Goal: Answer question/provide support

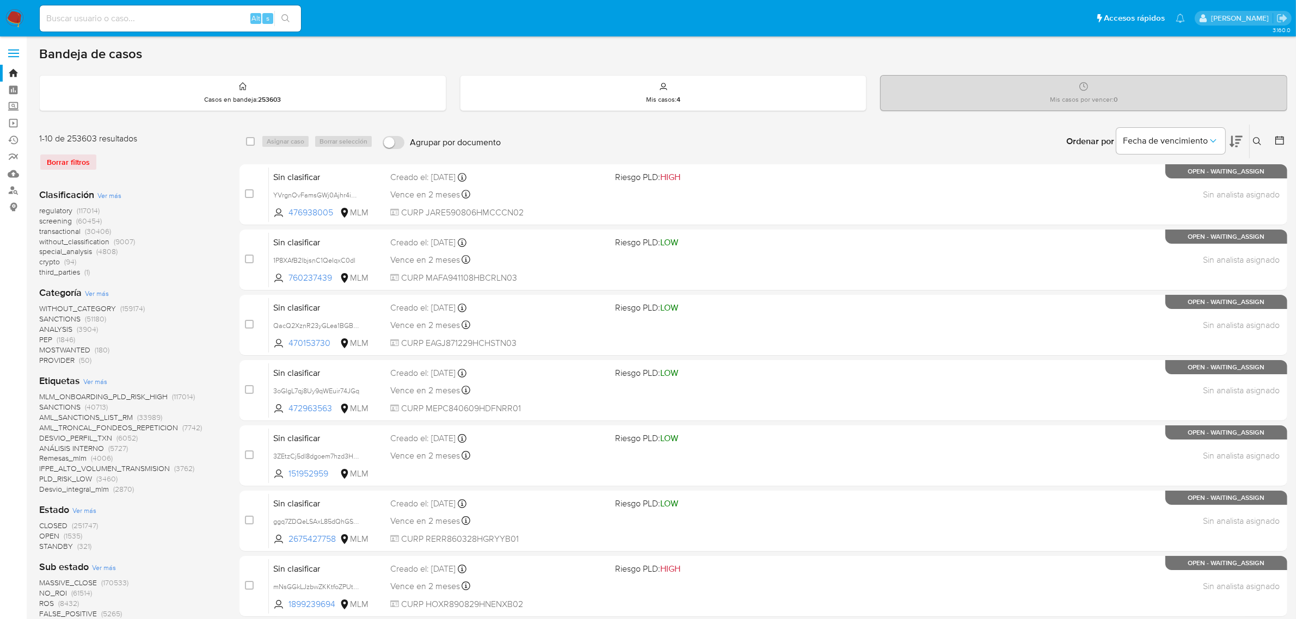
click at [154, 15] on input at bounding box center [170, 18] width 261 height 14
paste input "2274140851"
type input "2274140851"
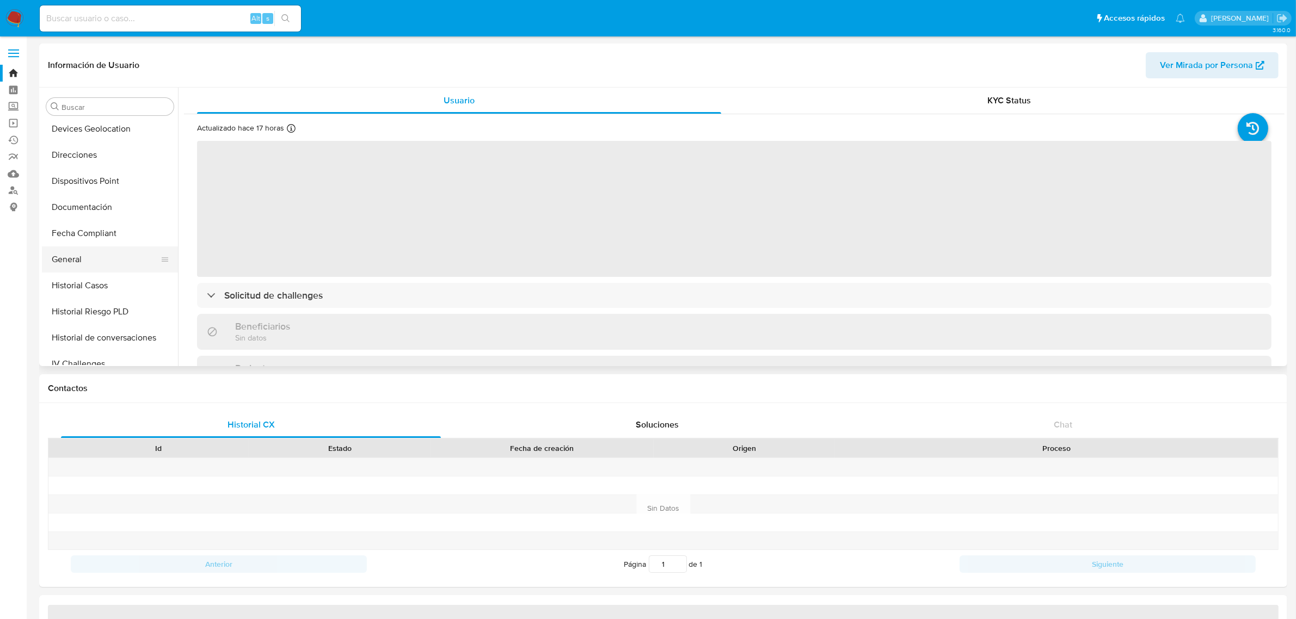
select select "10"
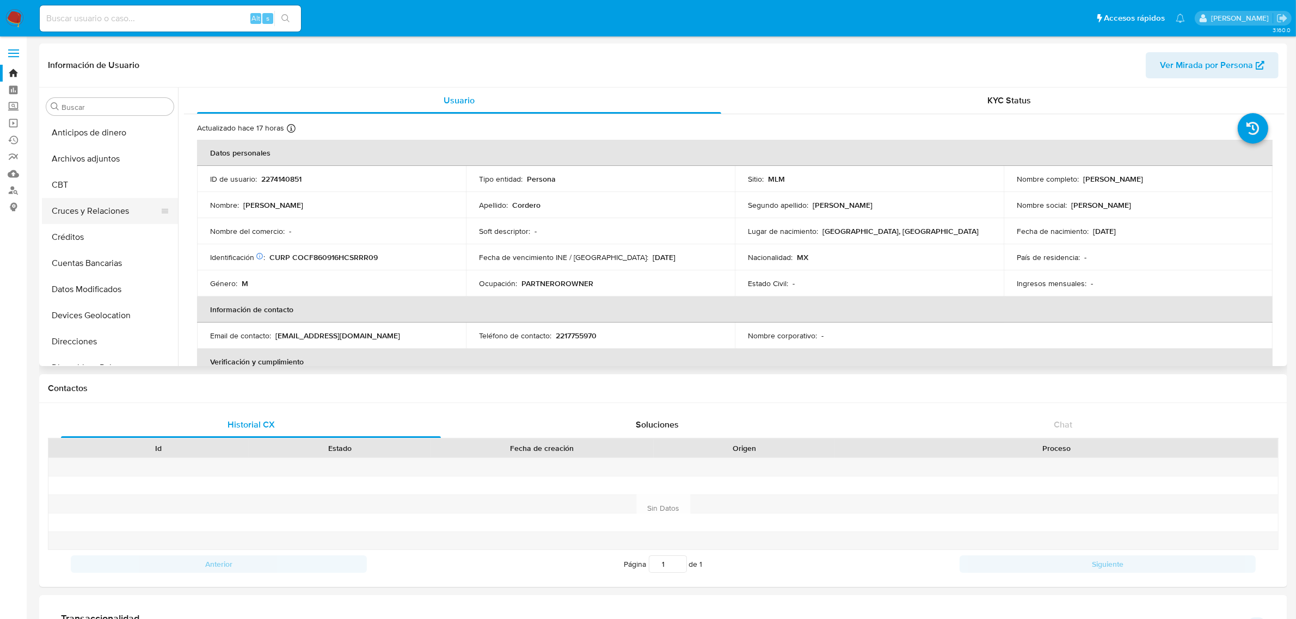
click at [88, 204] on button "Cruces y Relaciones" at bounding box center [105, 211] width 127 height 26
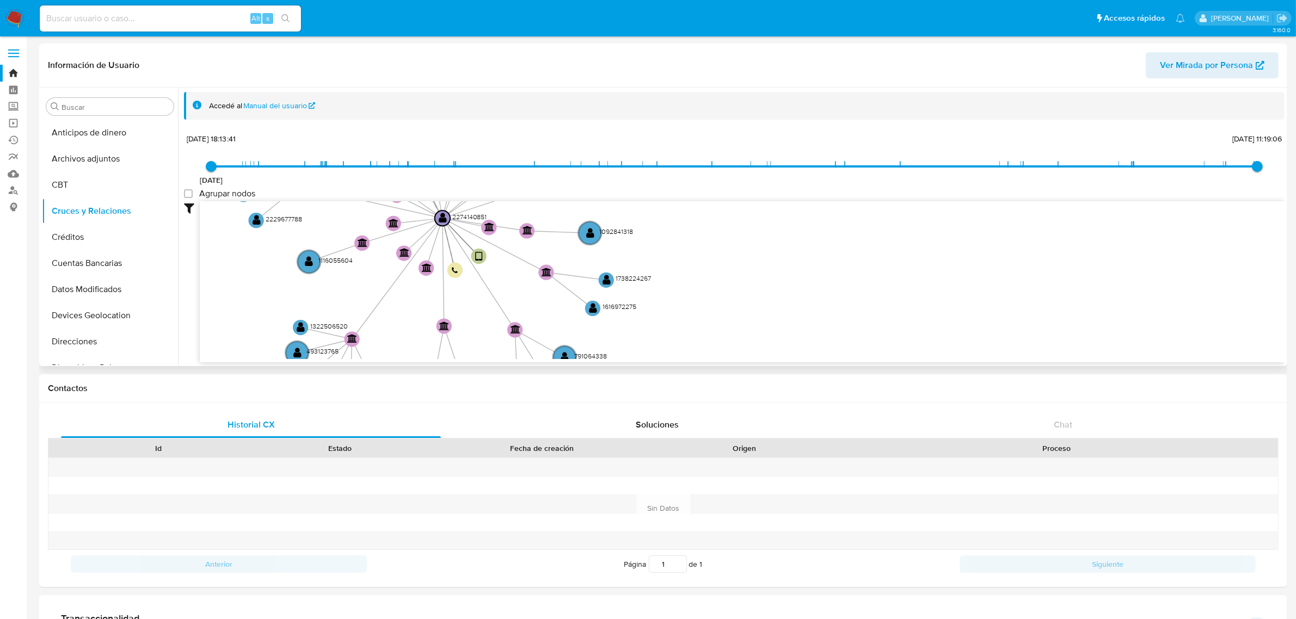
drag, startPoint x: 887, startPoint y: 232, endPoint x: 603, endPoint y: 212, distance: 284.8
click at [603, 212] on icon "device-67b4b9f4228d7104ca9da871  user-2274140851  2274140851 person-842bb12c8…" at bounding box center [742, 280] width 1085 height 158
click at [139, 22] on input at bounding box center [170, 18] width 261 height 14
paste input "1956619871"
type input "1956619871"
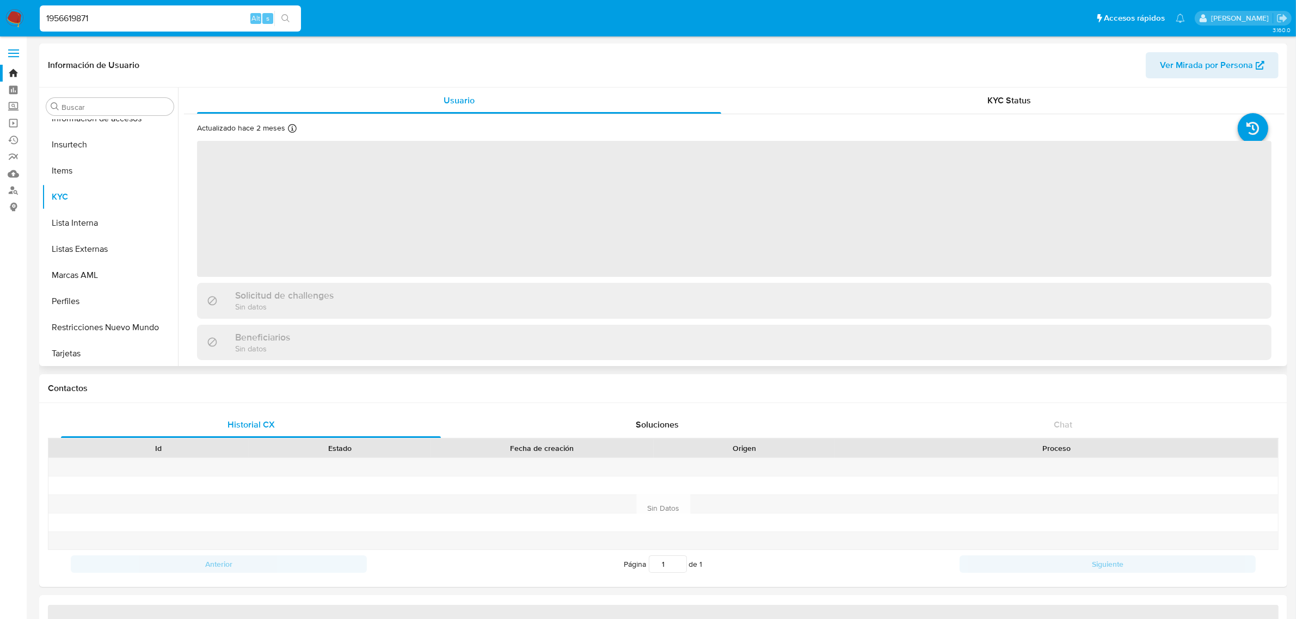
scroll to position [459, 0]
select select "10"
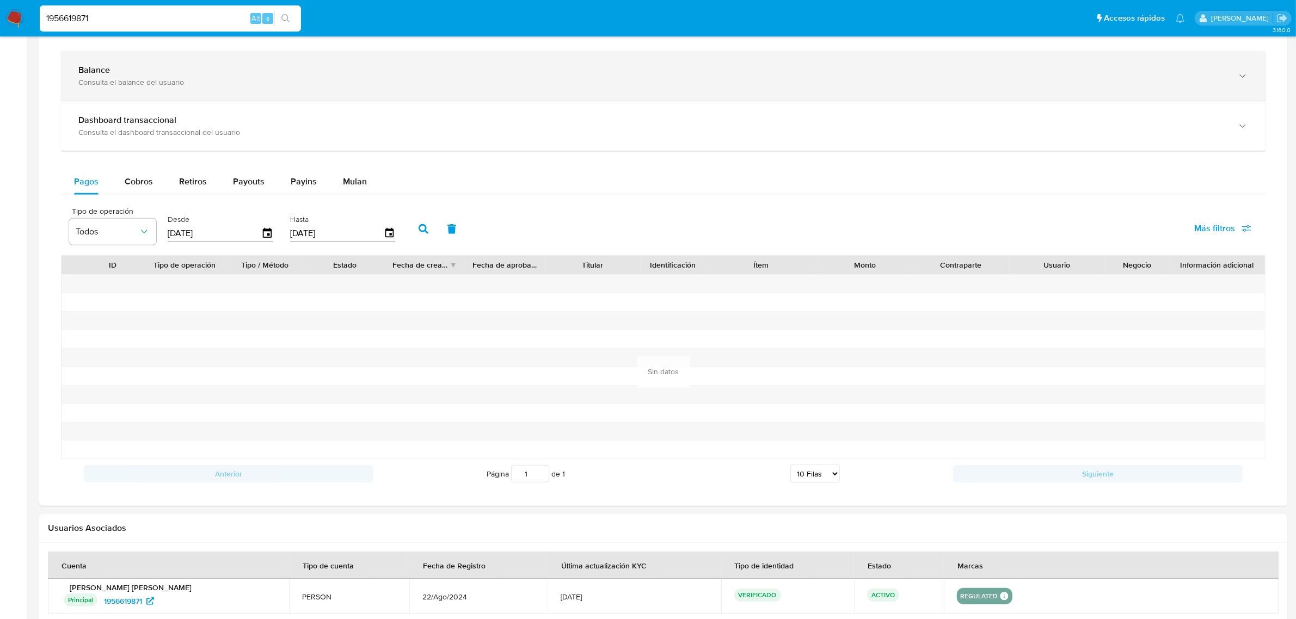
scroll to position [288, 0]
